Goal: Task Accomplishment & Management: Complete application form

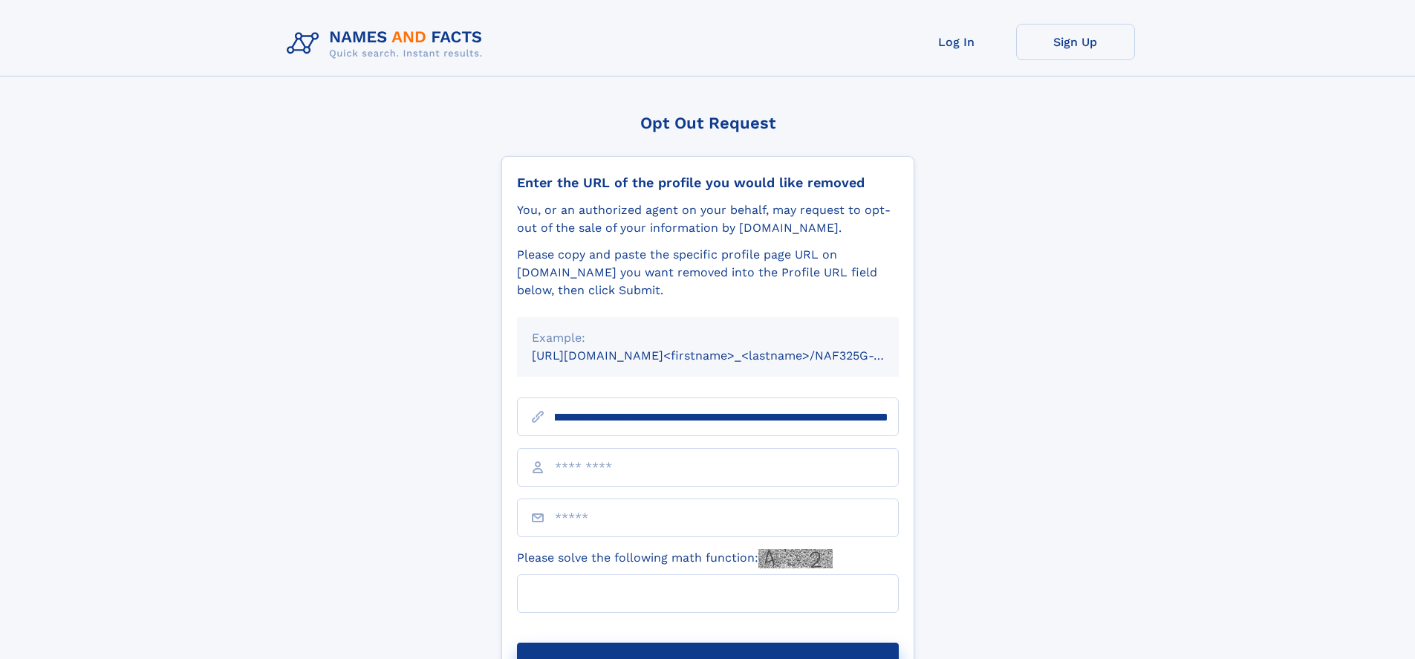
scroll to position [0, 174]
type input "**********"
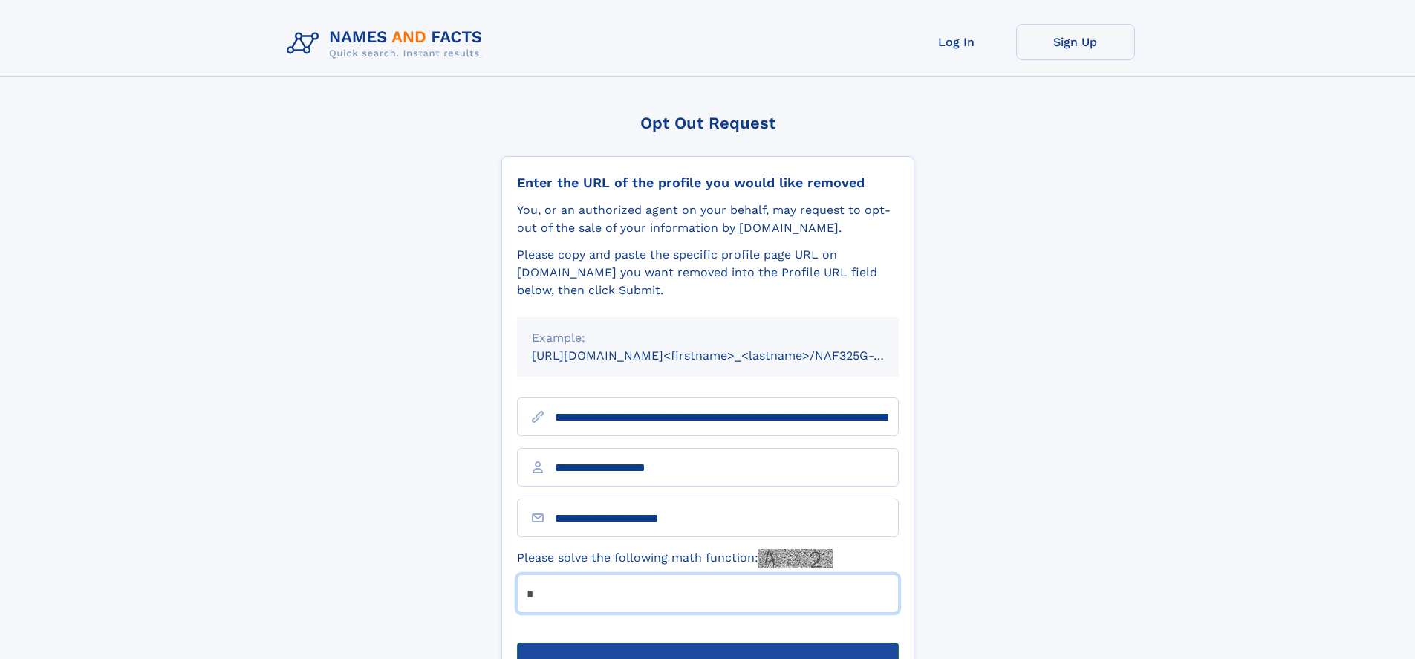
type input "*"
click at [707, 643] on button "Submit Opt Out Request" at bounding box center [708, 667] width 382 height 48
